Goal: Task Accomplishment & Management: Manage account settings

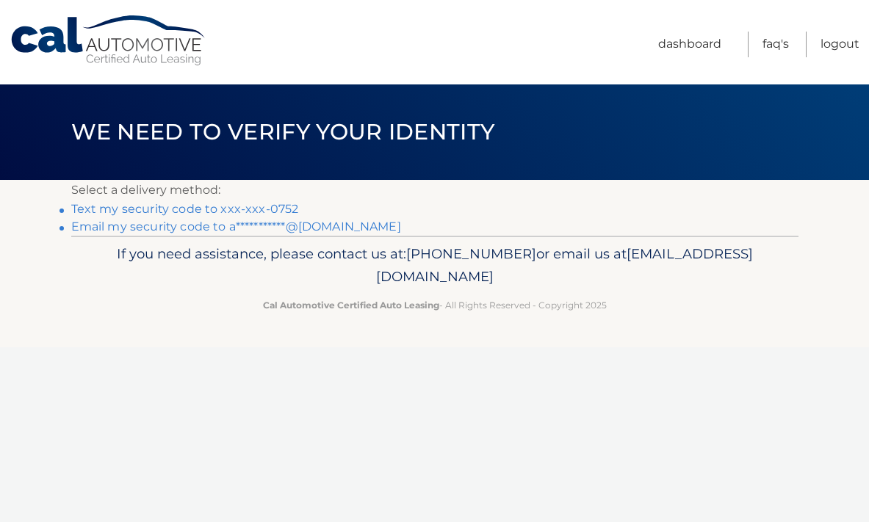
click at [190, 213] on link "Text my security code to xxx-xxx-0752" at bounding box center [185, 209] width 228 height 14
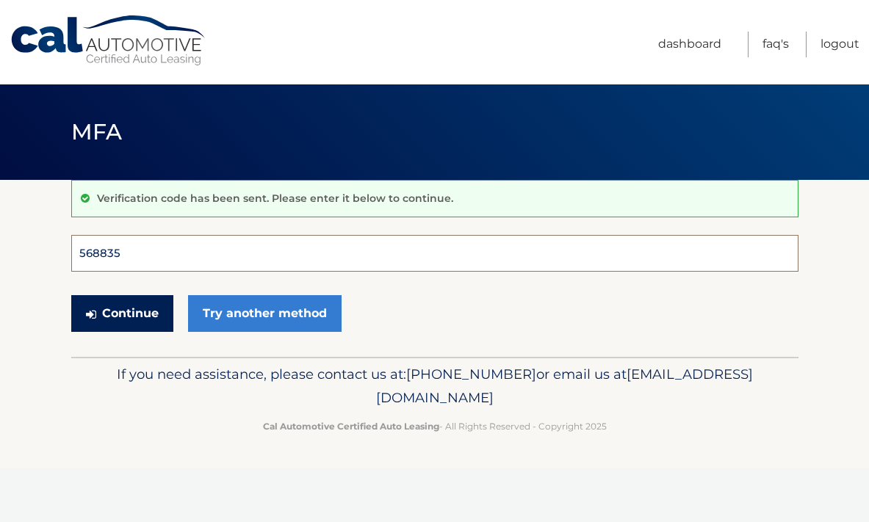
type input "568835"
click at [121, 313] on button "Continue" at bounding box center [122, 313] width 102 height 37
click at [137, 315] on button "Continue" at bounding box center [122, 313] width 102 height 37
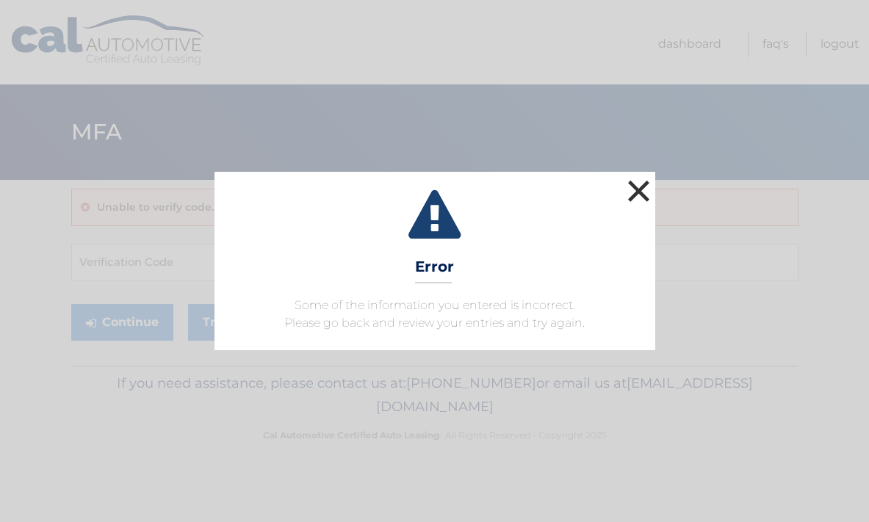
click at [643, 195] on button "×" at bounding box center [638, 190] width 29 height 29
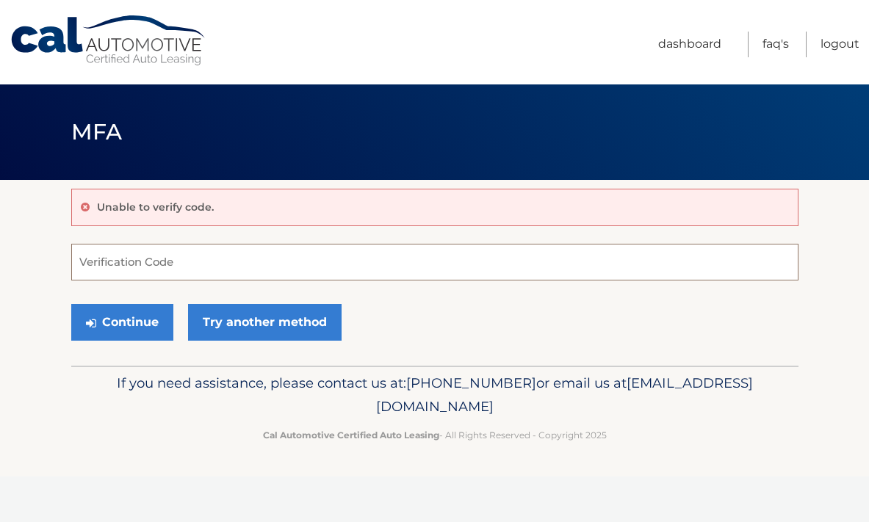
click at [168, 263] on input "Verification Code" at bounding box center [434, 262] width 727 height 37
click at [128, 264] on input "Verification Code" at bounding box center [434, 262] width 727 height 37
click at [140, 265] on input "Verification Code" at bounding box center [434, 262] width 727 height 37
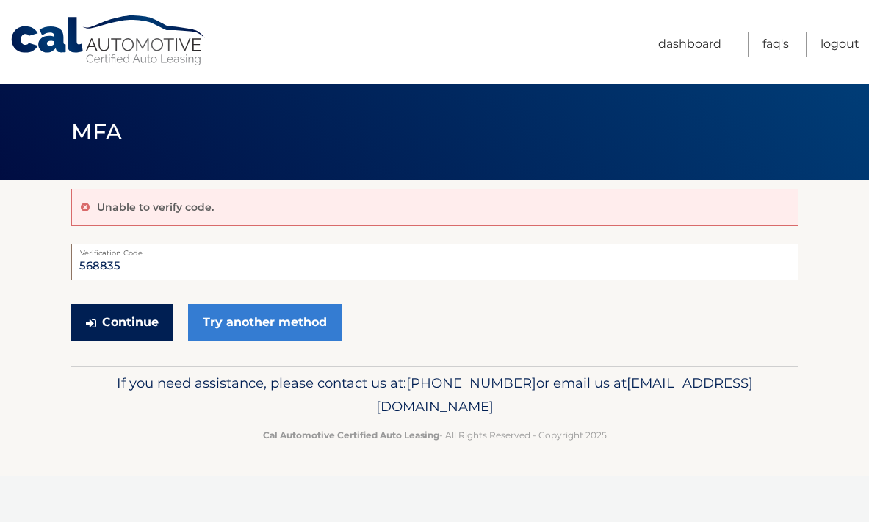
type input "568835"
click at [122, 320] on button "Continue" at bounding box center [122, 322] width 102 height 37
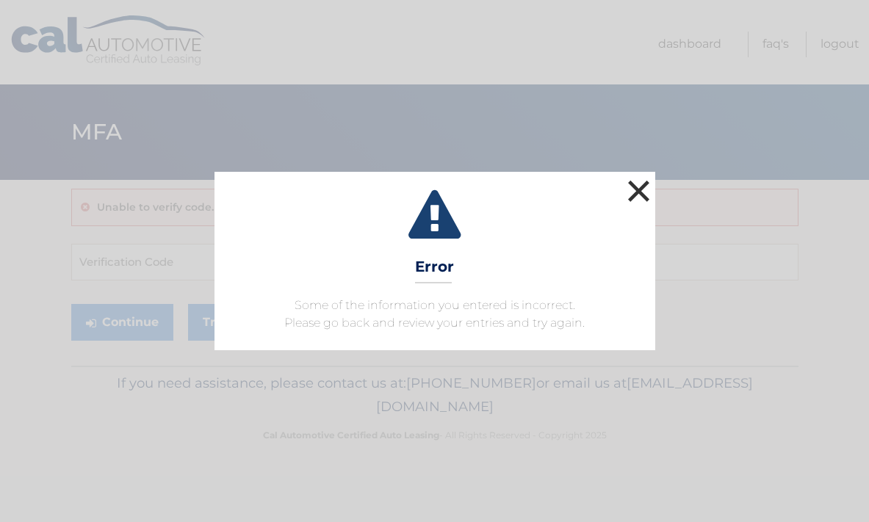
click at [639, 193] on button "×" at bounding box center [638, 190] width 29 height 29
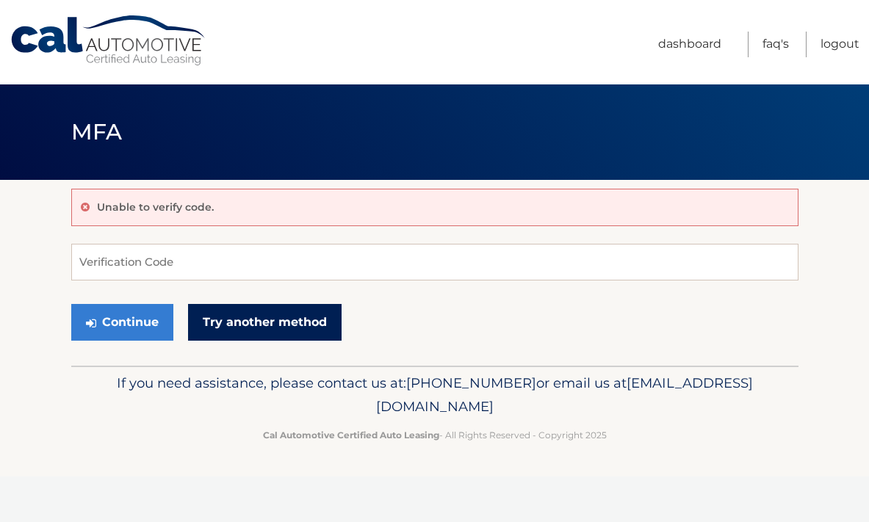
click at [300, 319] on link "Try another method" at bounding box center [265, 322] width 154 height 37
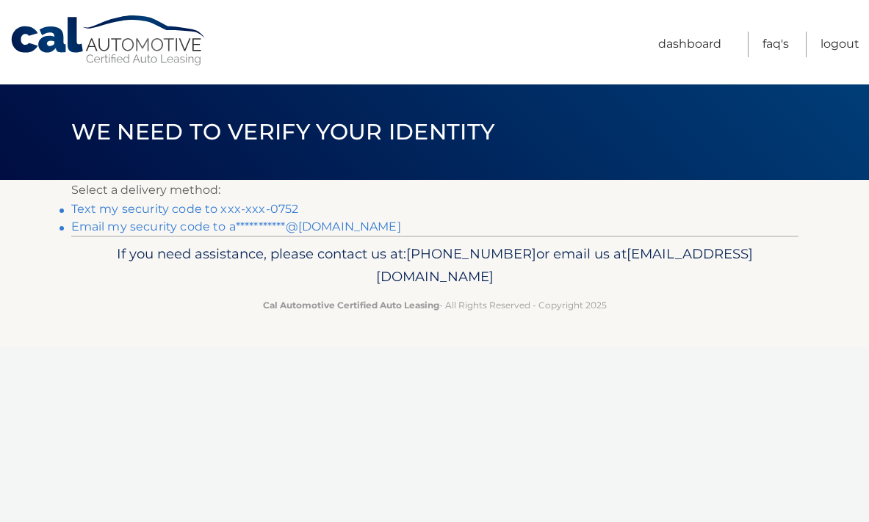
click at [198, 210] on link "Text my security code to xxx-xxx-0752" at bounding box center [185, 209] width 228 height 14
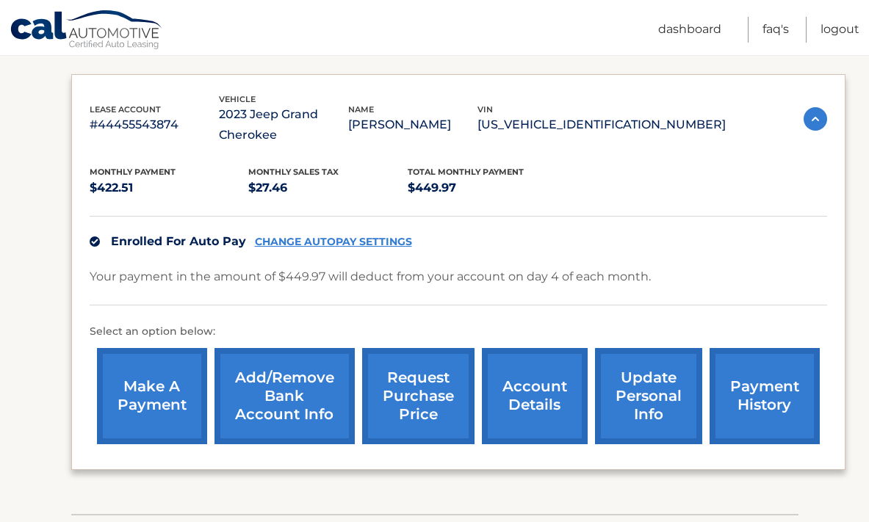
scroll to position [237, 0]
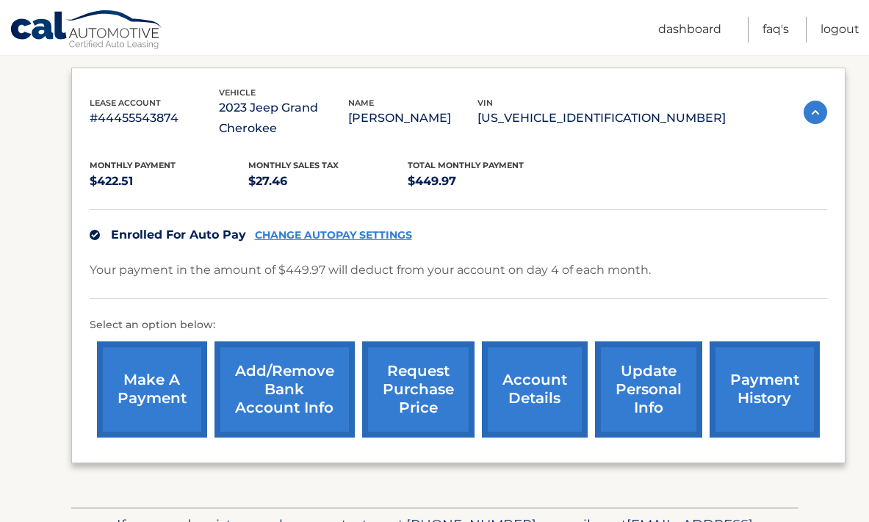
click at [536, 395] on link "account details" at bounding box center [535, 390] width 106 height 96
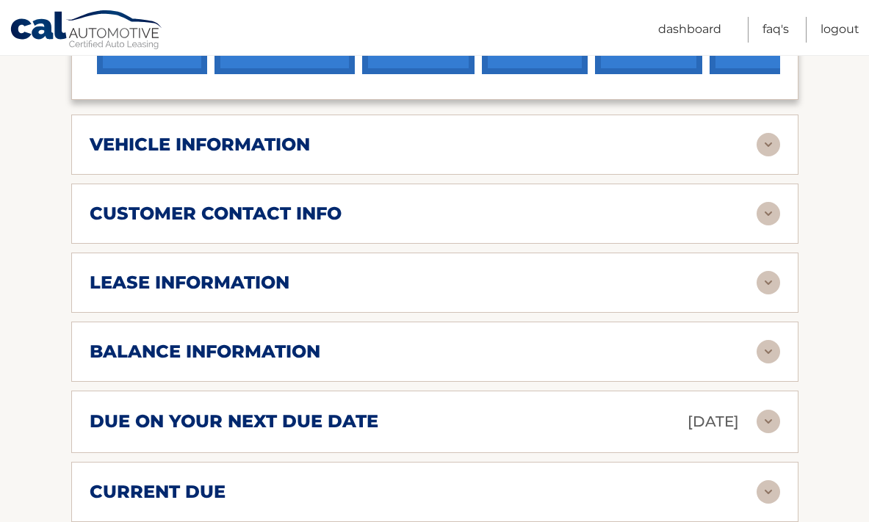
scroll to position [616, 0]
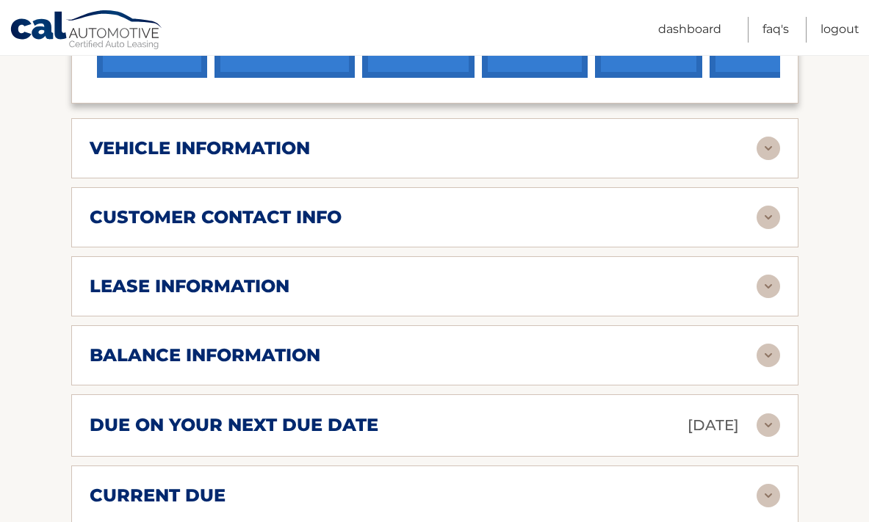
click at [773, 148] on img at bounding box center [769, 149] width 24 height 24
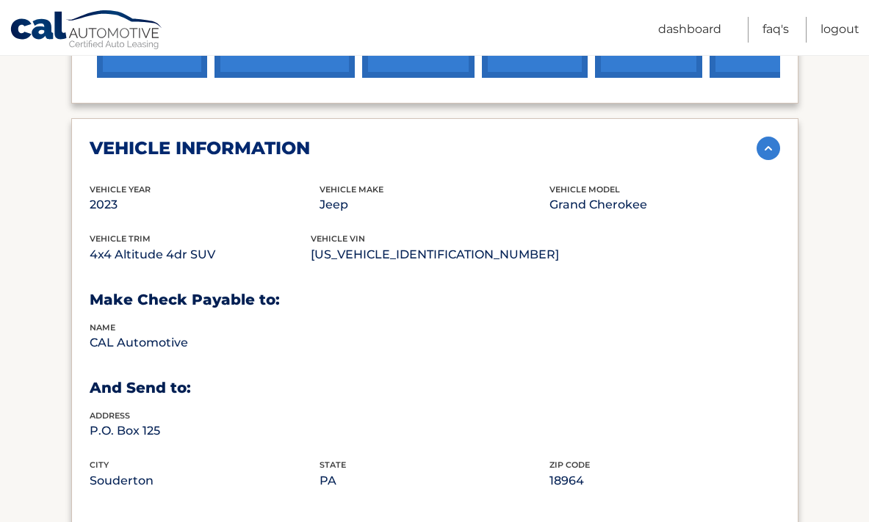
click at [773, 149] on img at bounding box center [769, 149] width 24 height 24
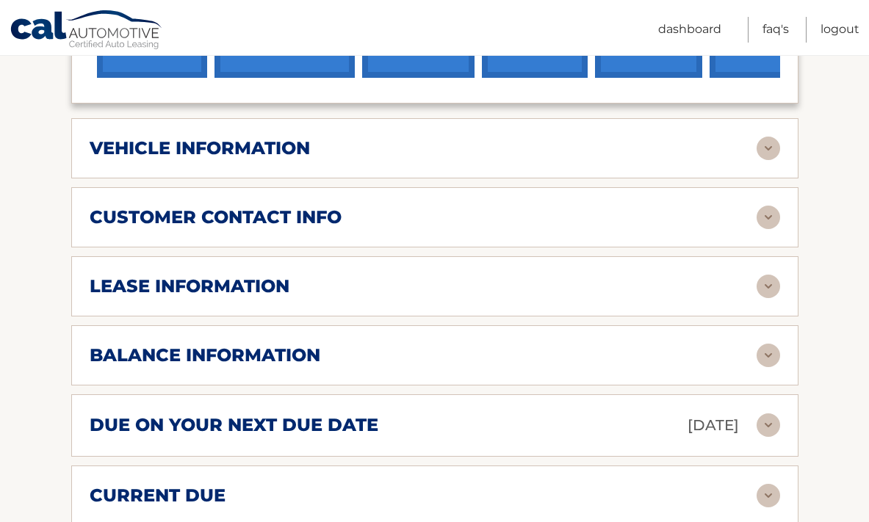
click at [769, 217] on img at bounding box center [769, 218] width 24 height 24
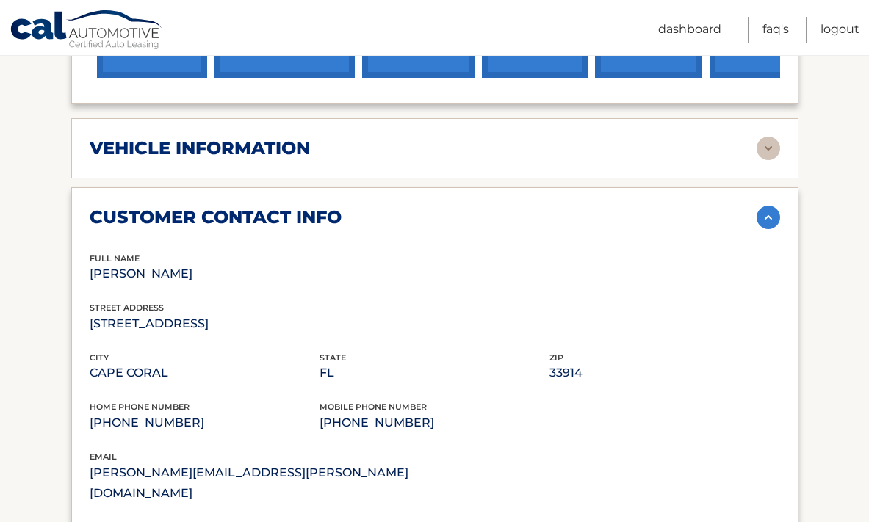
click at [768, 212] on img at bounding box center [769, 218] width 24 height 24
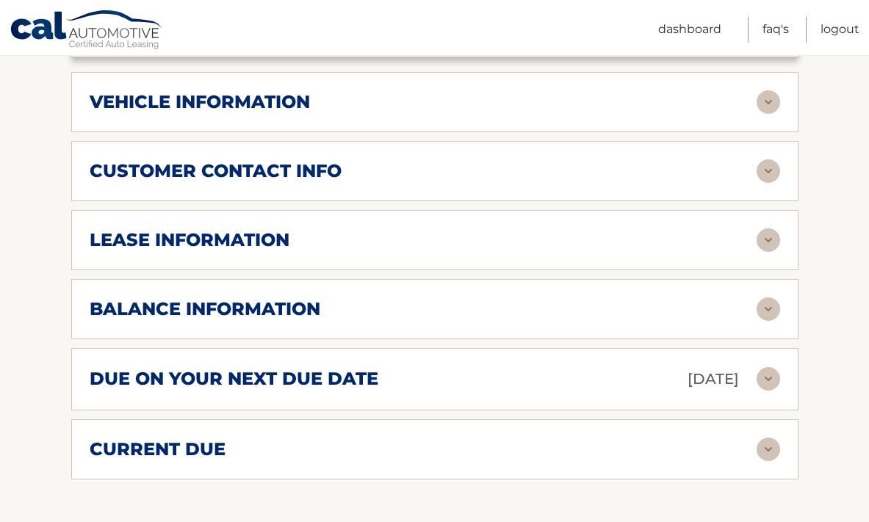
scroll to position [670, 0]
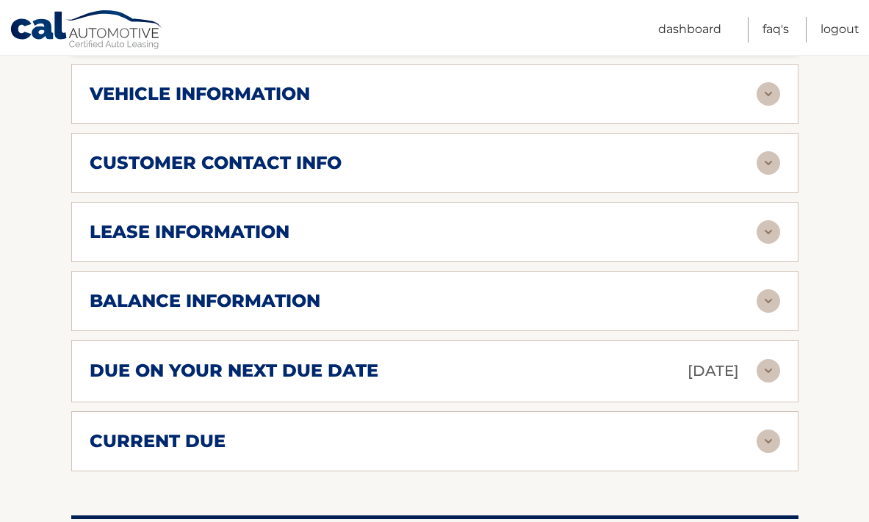
click at [773, 233] on img at bounding box center [769, 232] width 24 height 24
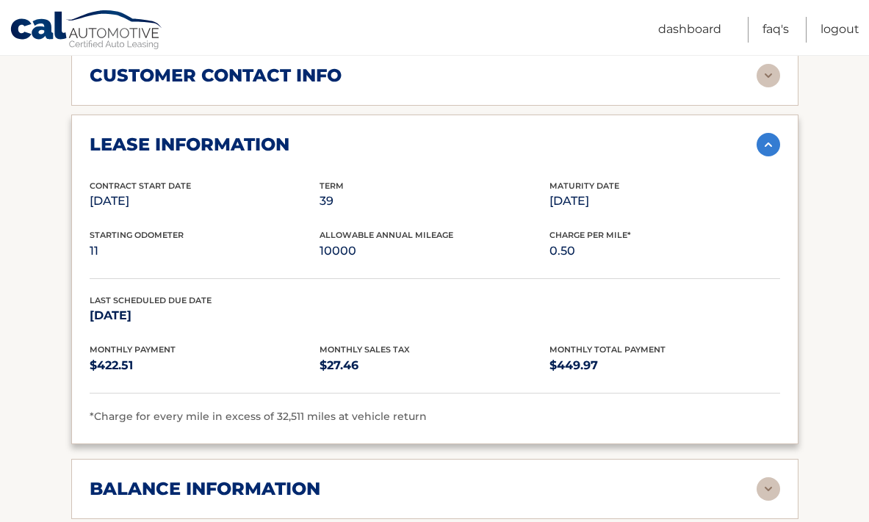
scroll to position [756, 0]
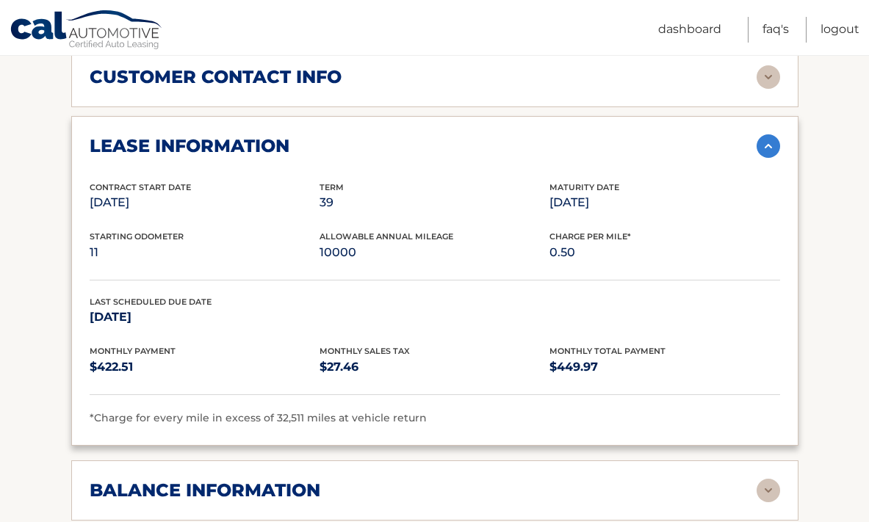
click at [768, 145] on img at bounding box center [769, 146] width 24 height 24
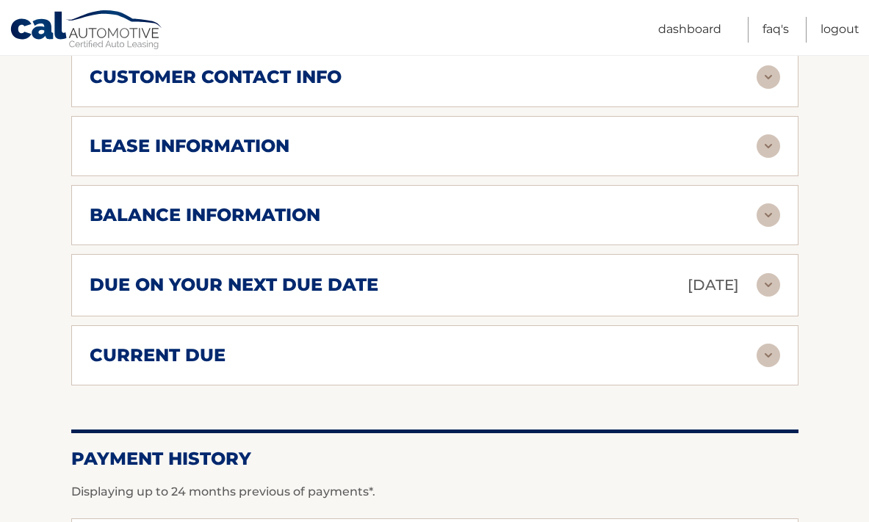
click at [771, 209] on img at bounding box center [769, 216] width 24 height 24
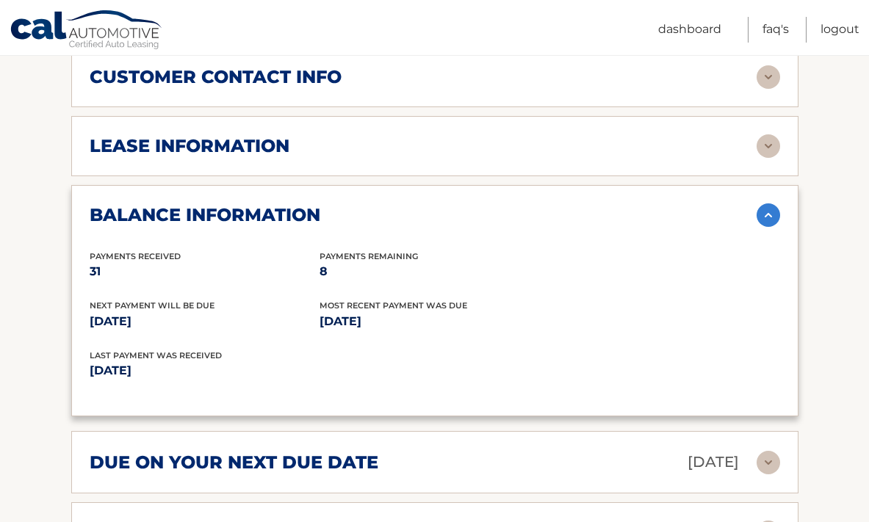
click at [768, 216] on img at bounding box center [769, 216] width 24 height 24
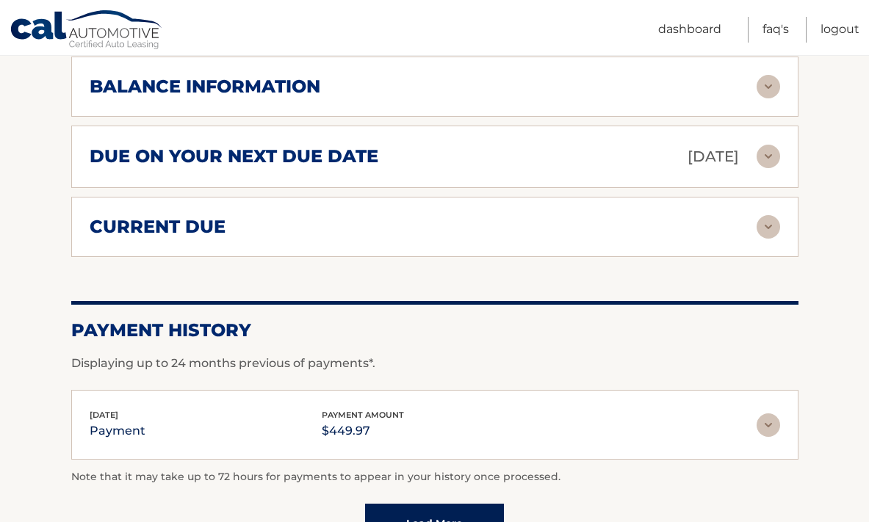
scroll to position [891, 0]
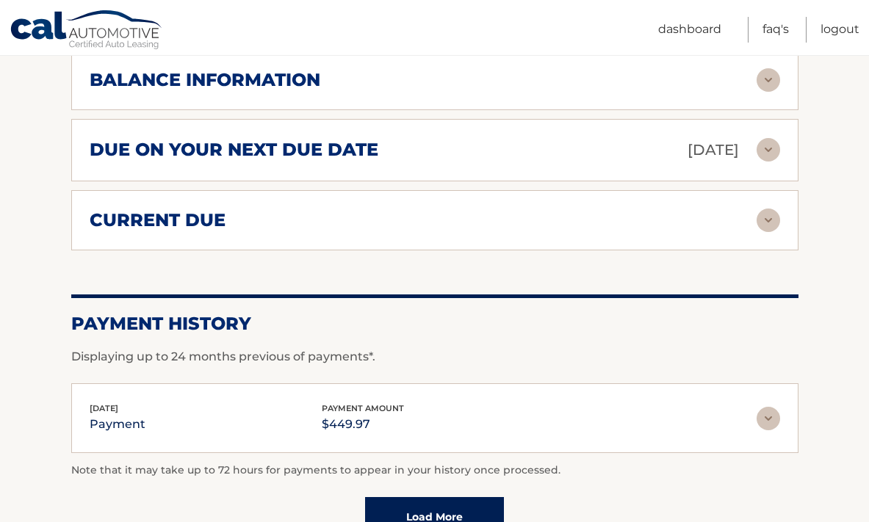
click at [772, 222] on img at bounding box center [769, 221] width 24 height 24
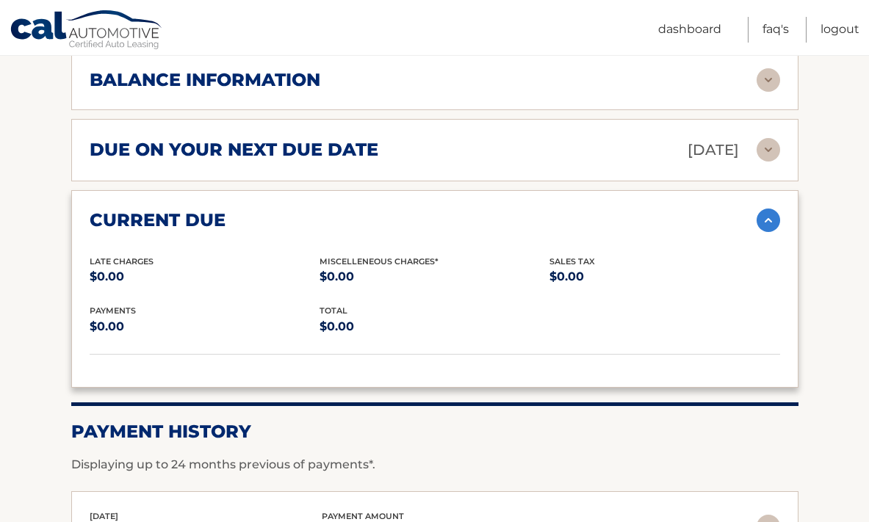
click at [772, 222] on img at bounding box center [769, 221] width 24 height 24
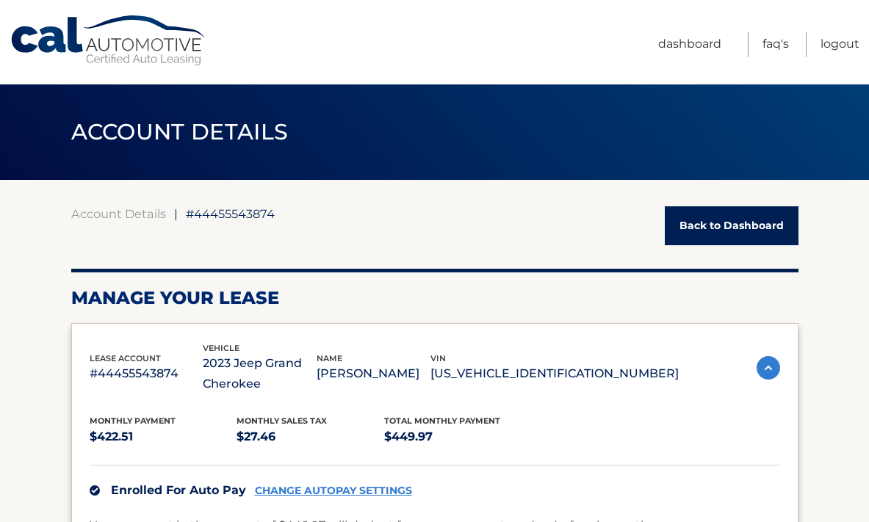
scroll to position [0, 0]
click at [840, 46] on link "Logout" at bounding box center [840, 45] width 39 height 26
